Goal: Task Accomplishment & Management: Manage account settings

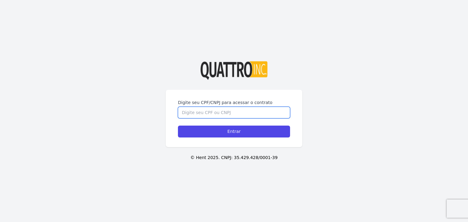
click at [197, 114] on input "Digite seu CPF/CNPJ para acessar o contrato" at bounding box center [234, 113] width 112 height 12
type input "41255301813"
click at [178, 126] on input "Entrar" at bounding box center [234, 132] width 112 height 12
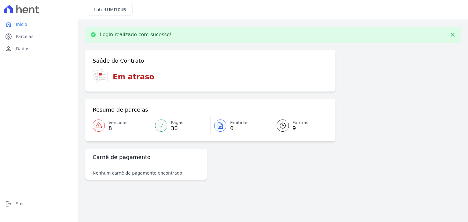
click at [127, 75] on h3 "Em atraso" at bounding box center [133, 77] width 41 height 11
click at [104, 78] on icon at bounding box center [102, 77] width 9 height 11
click at [98, 133] on link "Vencidas 8" at bounding box center [122, 125] width 59 height 17
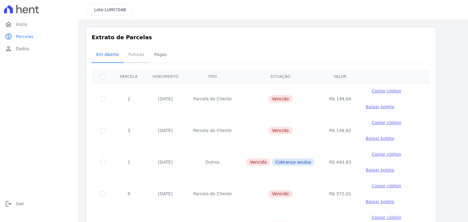
click at [138, 55] on span "Futuras" at bounding box center [136, 54] width 23 height 12
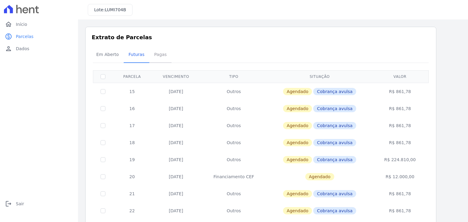
click at [158, 51] on span "Pagas" at bounding box center [161, 54] width 20 height 12
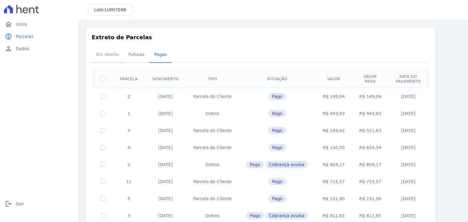
click at [108, 54] on span "Em Aberto" at bounding box center [108, 54] width 30 height 12
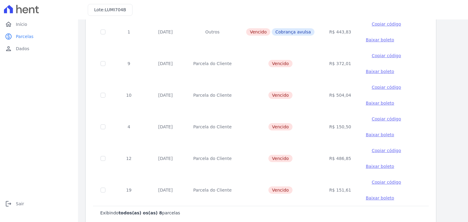
scroll to position [141, 0]
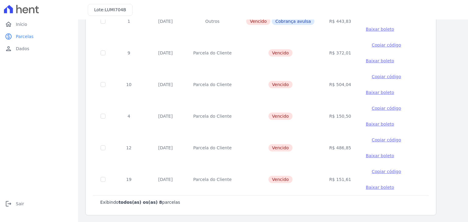
click at [154, 182] on td "01/05/2025" at bounding box center [165, 180] width 41 height 32
click at [336, 179] on td "R$ 151,61" at bounding box center [340, 180] width 37 height 32
click at [373, 174] on span "Copiar código" at bounding box center [386, 171] width 29 height 5
click at [366, 186] on span "Baixar boleto" at bounding box center [380, 187] width 28 height 5
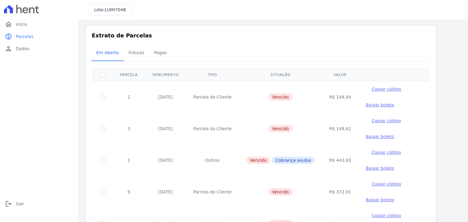
scroll to position [0, 0]
